Goal: Information Seeking & Learning: Find contact information

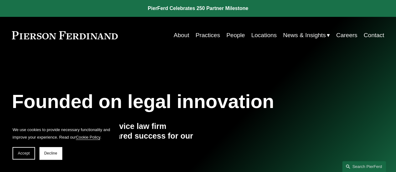
click at [206, 32] on link "Practices" at bounding box center [208, 35] width 24 height 12
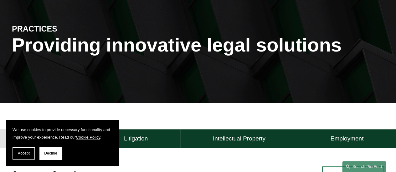
scroll to position [63, 0]
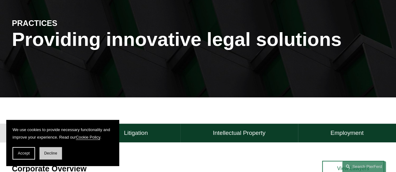
click at [56, 154] on span "Decline" at bounding box center [50, 154] width 13 height 4
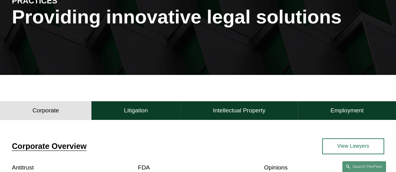
scroll to position [94, 0]
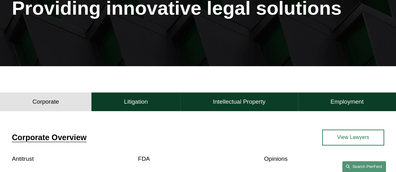
click at [353, 166] on link "Search this site" at bounding box center [364, 167] width 44 height 11
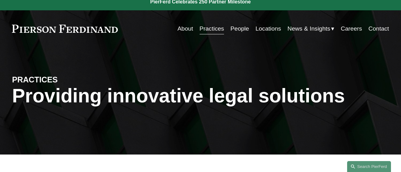
scroll to position [0, 0]
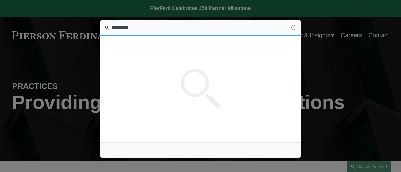
type input "*********"
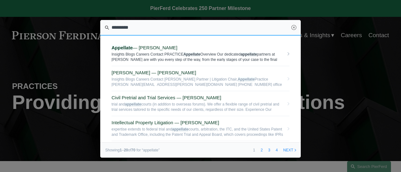
click at [130, 47] on em "Appellate" at bounding box center [121, 47] width 21 height 5
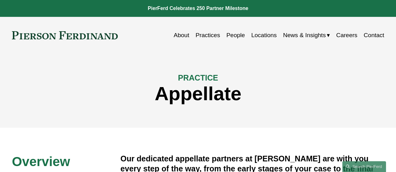
click at [230, 35] on link "People" at bounding box center [235, 35] width 18 height 12
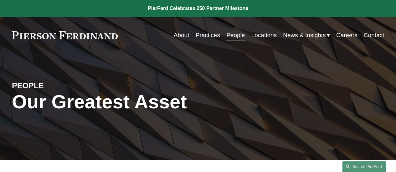
scroll to position [157, 0]
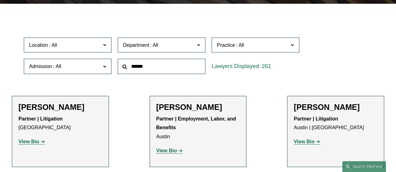
click at [226, 44] on span "Practice" at bounding box center [226, 45] width 18 height 5
click at [0, 0] on link "Appellate" at bounding box center [0, 0] width 0 height 0
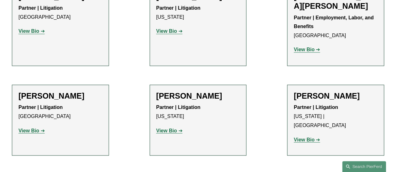
scroll to position [471, 0]
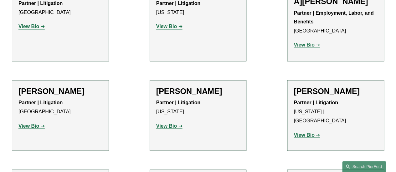
click at [31, 128] on strong "View Bio" at bounding box center [28, 125] width 21 height 5
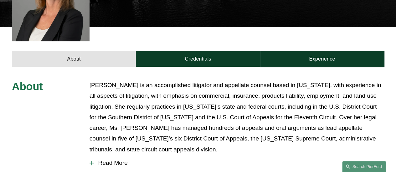
scroll to position [219, 0]
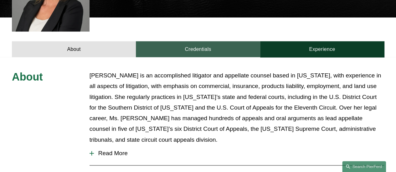
click at [199, 41] on link "Credentials" at bounding box center [198, 49] width 124 height 16
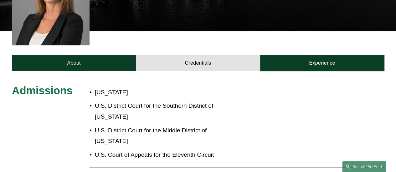
scroll to position [188, 0]
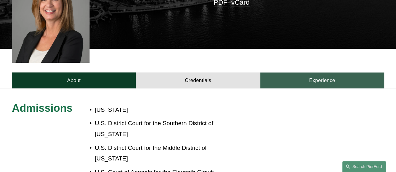
click at [315, 73] on link "Experience" at bounding box center [322, 81] width 124 height 16
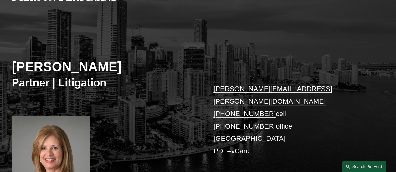
scroll to position [0, 0]
